Goal: Communication & Community: Share content

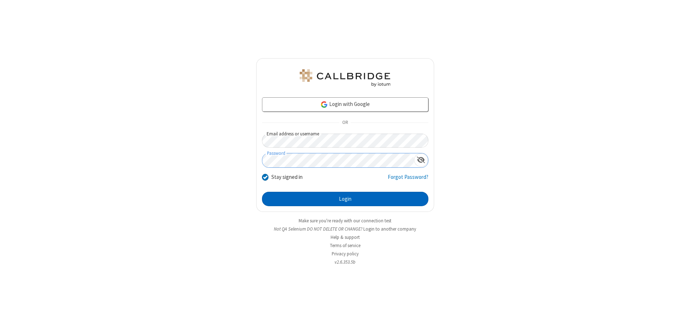
click at [345, 199] on button "Login" at bounding box center [345, 199] width 166 height 14
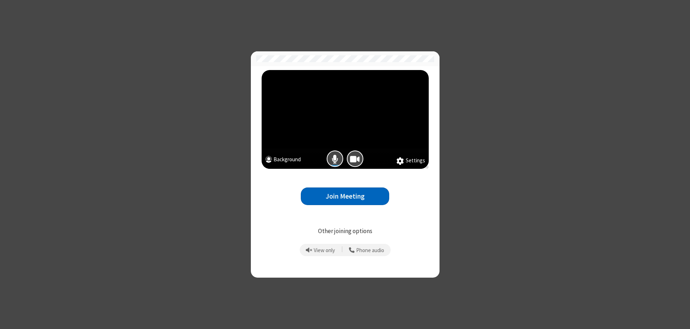
click at [345, 196] on button "Join Meeting" at bounding box center [345, 196] width 88 height 18
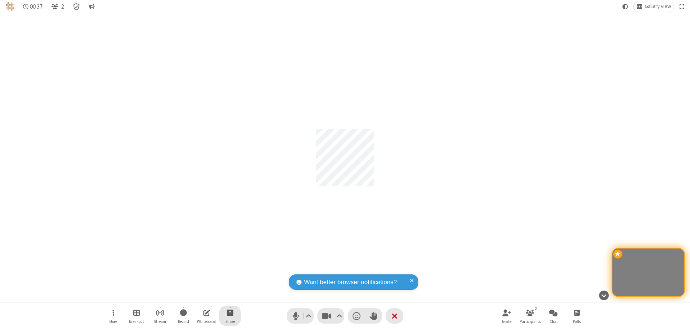
click at [229, 312] on span "Start sharing" at bounding box center [230, 312] width 7 height 9
click at [201, 295] on span "Share my screen" at bounding box center [201, 296] width 8 height 6
